Goal: Information Seeking & Learning: Find specific page/section

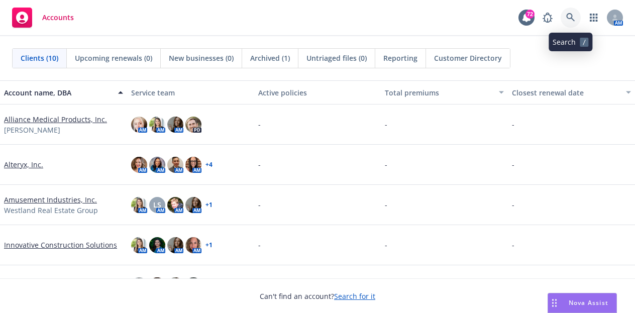
click at [564, 18] on link at bounding box center [571, 18] width 20 height 20
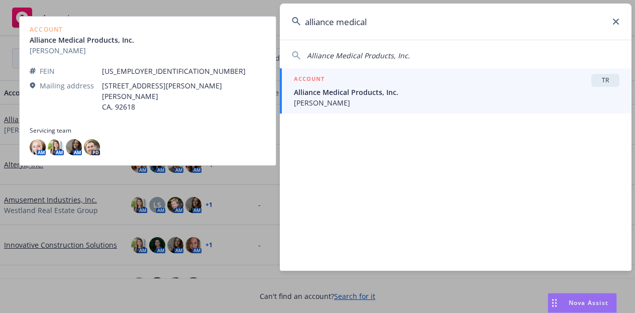
type input "alliance medical"
click at [403, 102] on span "Siegfried" at bounding box center [457, 103] width 326 height 11
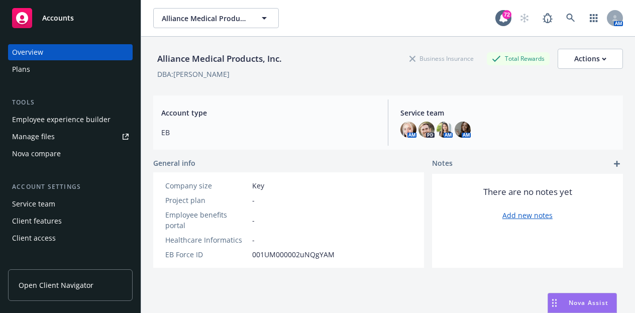
click at [72, 236] on div "Client access" at bounding box center [70, 238] width 117 height 16
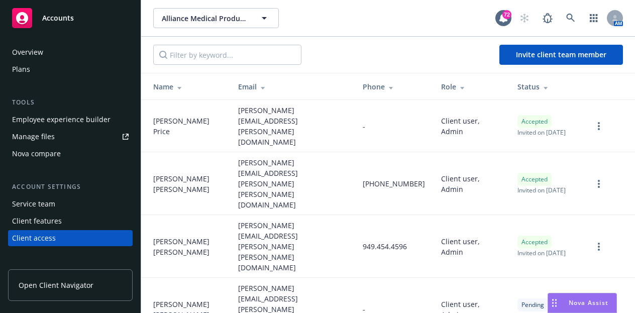
click at [603, 304] on link "more" at bounding box center [599, 310] width 12 height 12
click at [573, 280] on link "Cancel invitation" at bounding box center [560, 281] width 88 height 20
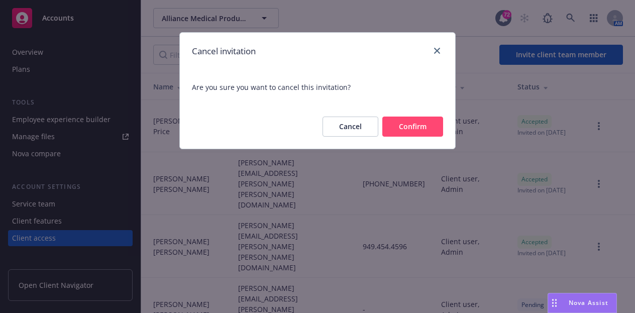
click at [408, 124] on button "Confirm" at bounding box center [413, 127] width 61 height 20
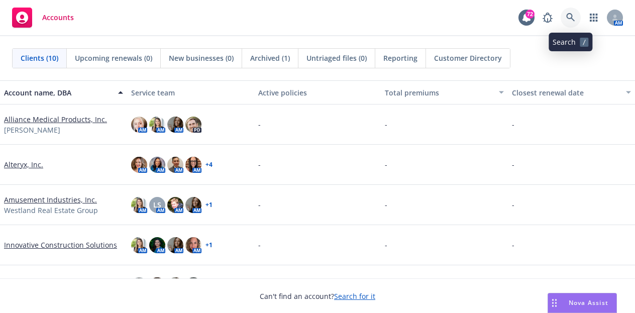
click at [573, 15] on icon at bounding box center [571, 17] width 9 height 9
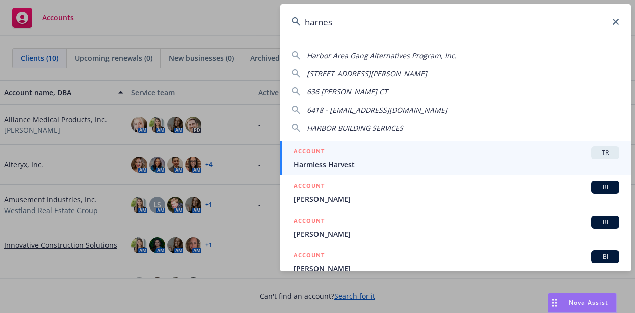
type input "harness"
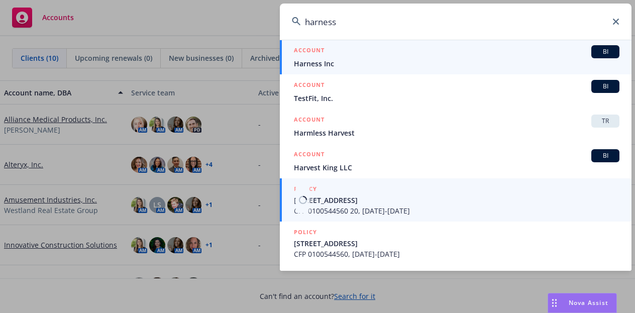
scroll to position [265, 0]
